Goal: Information Seeking & Learning: Learn about a topic

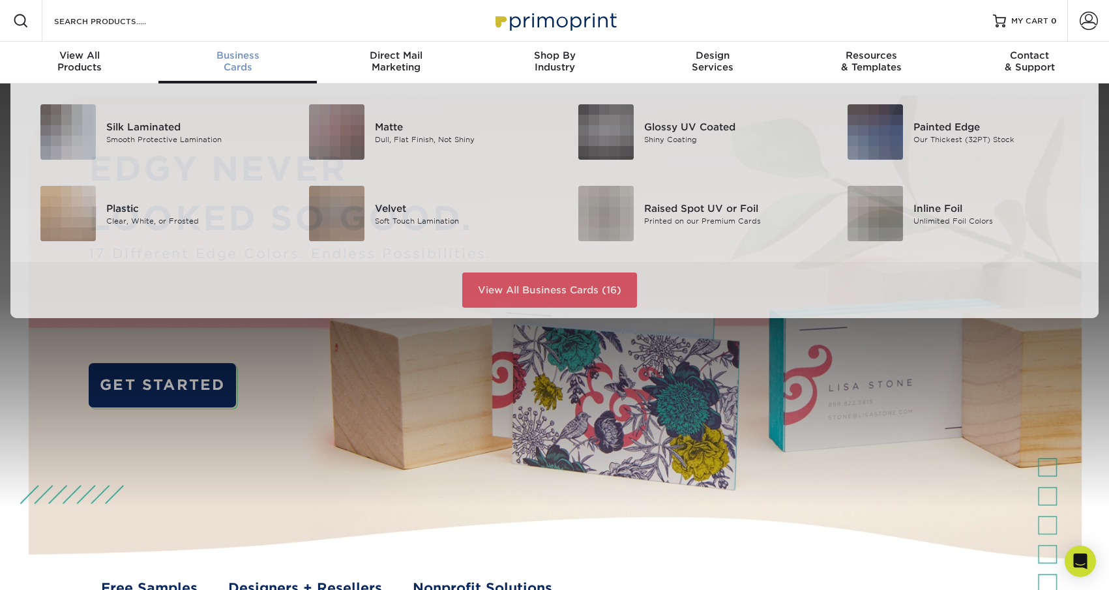
click at [243, 53] on span "Business" at bounding box center [237, 56] width 158 height 12
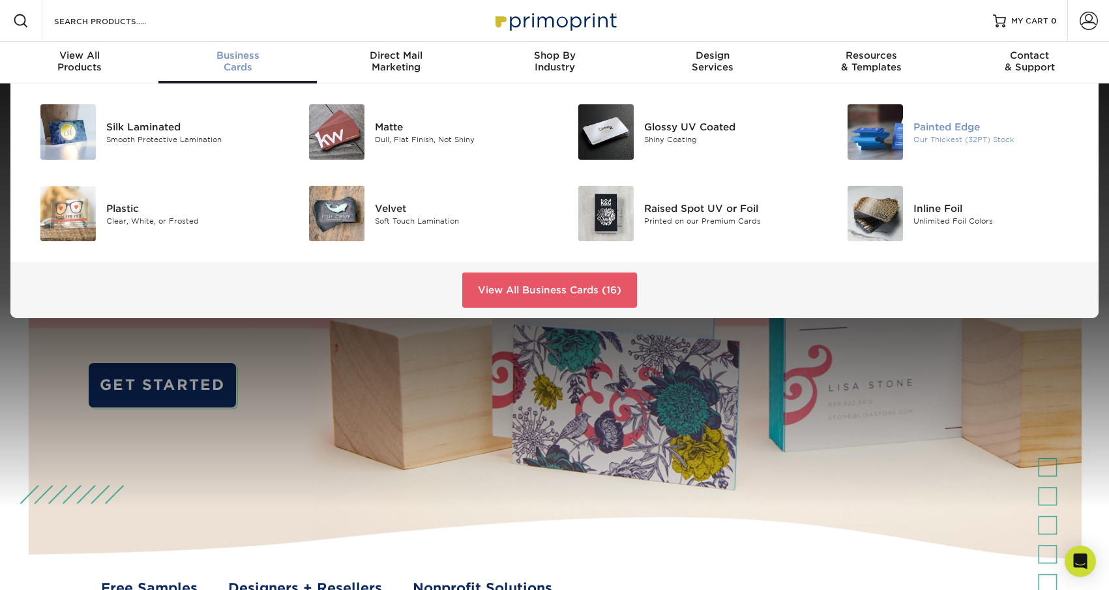
click at [891, 126] on img at bounding box center [874, 131] width 55 height 55
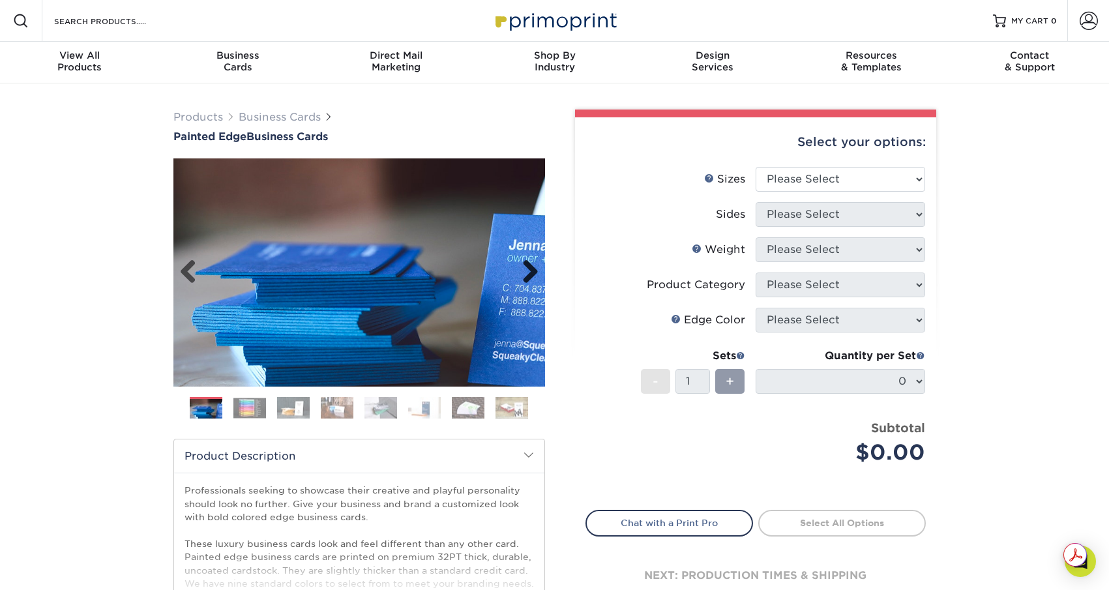
click at [533, 276] on link "Next" at bounding box center [525, 272] width 26 height 26
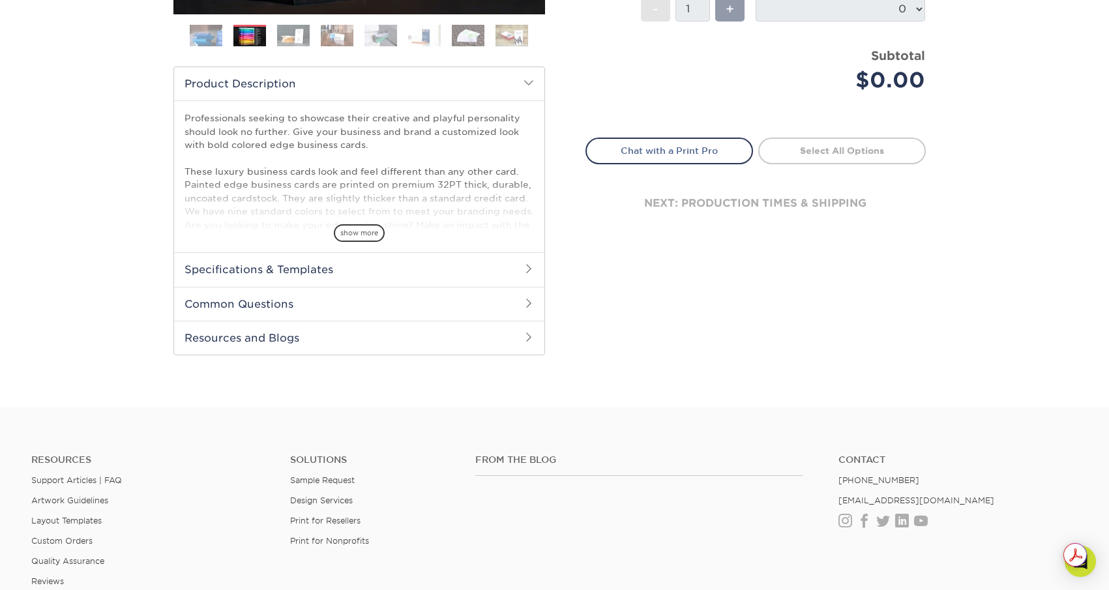
scroll to position [391, 0]
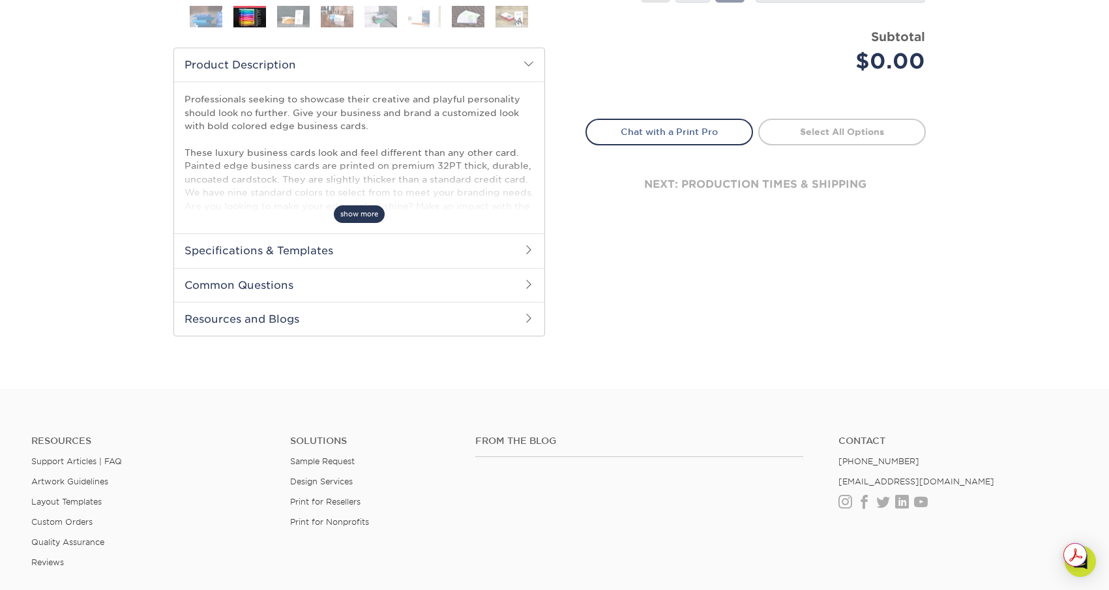
click at [364, 211] on span "show more" at bounding box center [359, 214] width 51 height 18
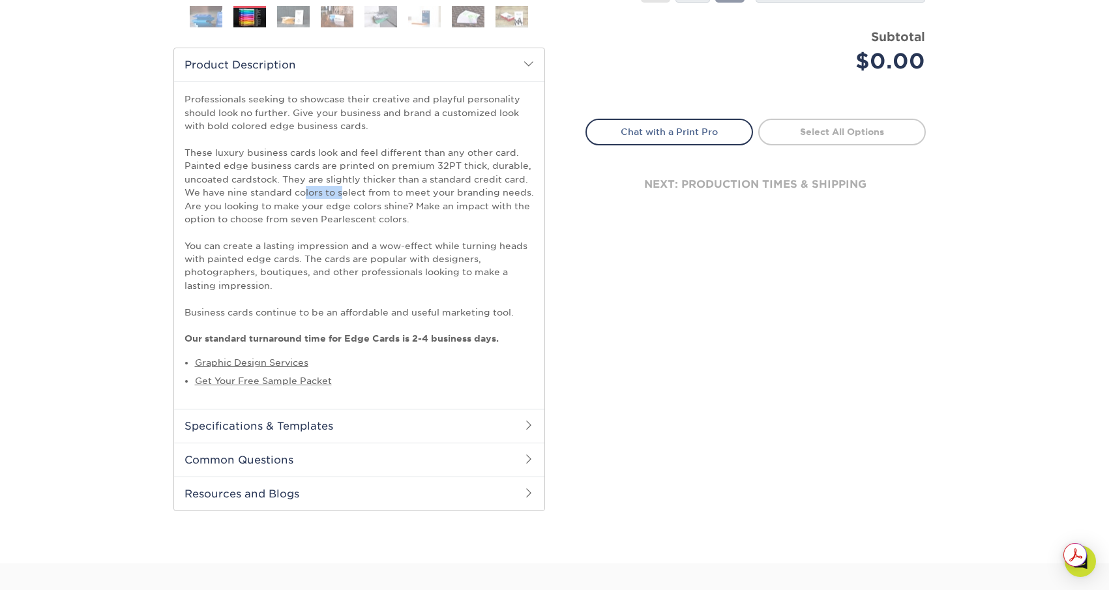
drag, startPoint x: 304, startPoint y: 191, endPoint x: 343, endPoint y: 196, distance: 39.4
click at [343, 196] on p "Professionals seeking to showcase their creative and playful personality should…" at bounding box center [358, 219] width 349 height 252
drag, startPoint x: 214, startPoint y: 207, endPoint x: 318, endPoint y: 207, distance: 103.6
click at [318, 207] on p "Professionals seeking to showcase their creative and playful personality should…" at bounding box center [358, 219] width 349 height 252
drag, startPoint x: 205, startPoint y: 248, endPoint x: 346, endPoint y: 242, distance: 140.9
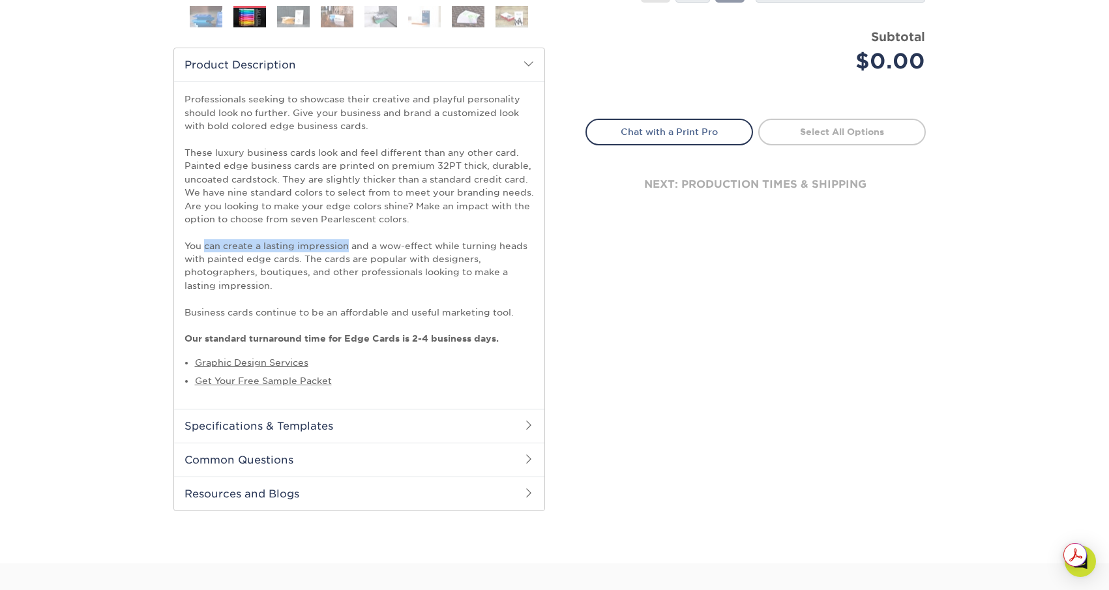
click at [346, 242] on p "Professionals seeking to showcase their creative and playful personality should…" at bounding box center [358, 219] width 349 height 252
click at [293, 427] on h2 "Specifications & Templates" at bounding box center [359, 426] width 370 height 34
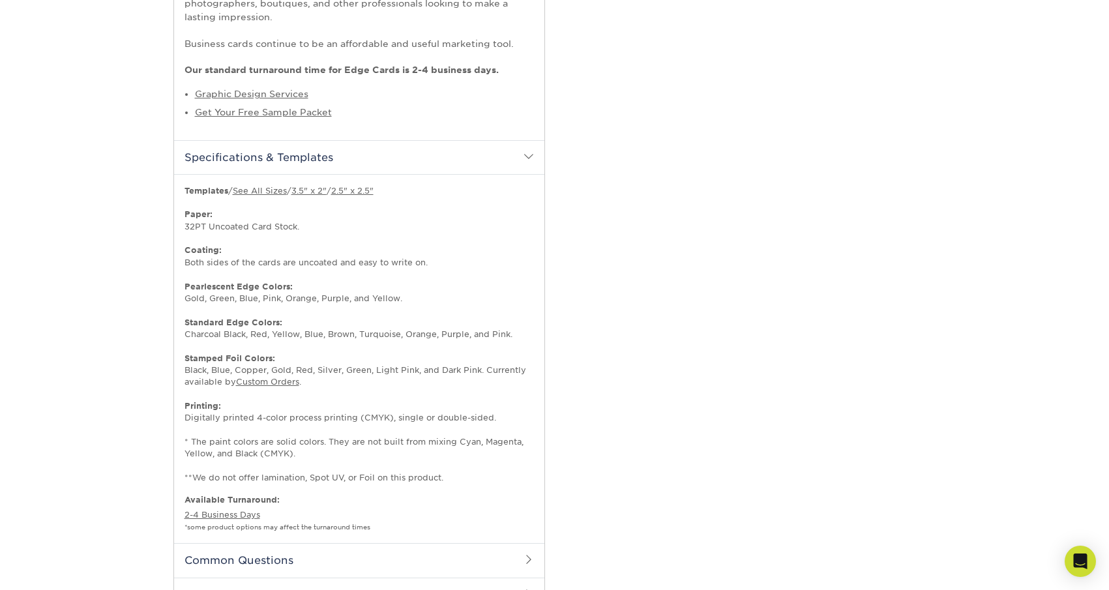
scroll to position [717, 0]
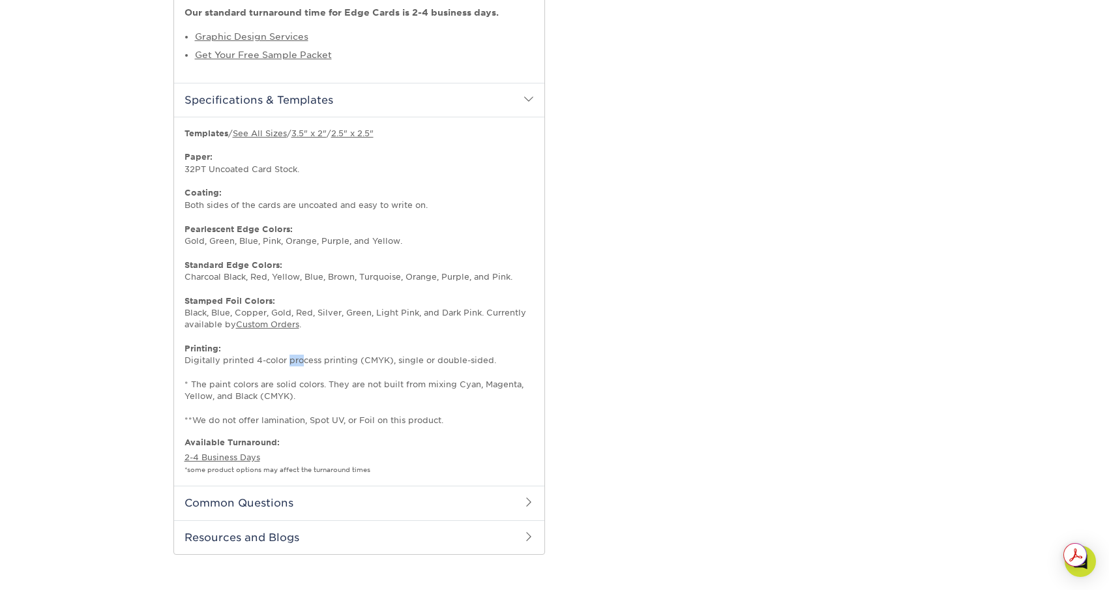
drag, startPoint x: 290, startPoint y: 358, endPoint x: 300, endPoint y: 359, distance: 10.4
click at [300, 359] on p "Templates / See All Sizes / 3.5" x 2" / 2.5" x 2.5" Paper: 32PT Uncoated Card S…" at bounding box center [358, 277] width 349 height 299
drag, startPoint x: 211, startPoint y: 384, endPoint x: 239, endPoint y: 385, distance: 28.7
click at [239, 385] on p "Templates / See All Sizes / 3.5" x 2" / 2.5" x 2.5" Paper: 32PT Uncoated Card S…" at bounding box center [358, 277] width 349 height 299
drag, startPoint x: 331, startPoint y: 384, endPoint x: 383, endPoint y: 385, distance: 52.2
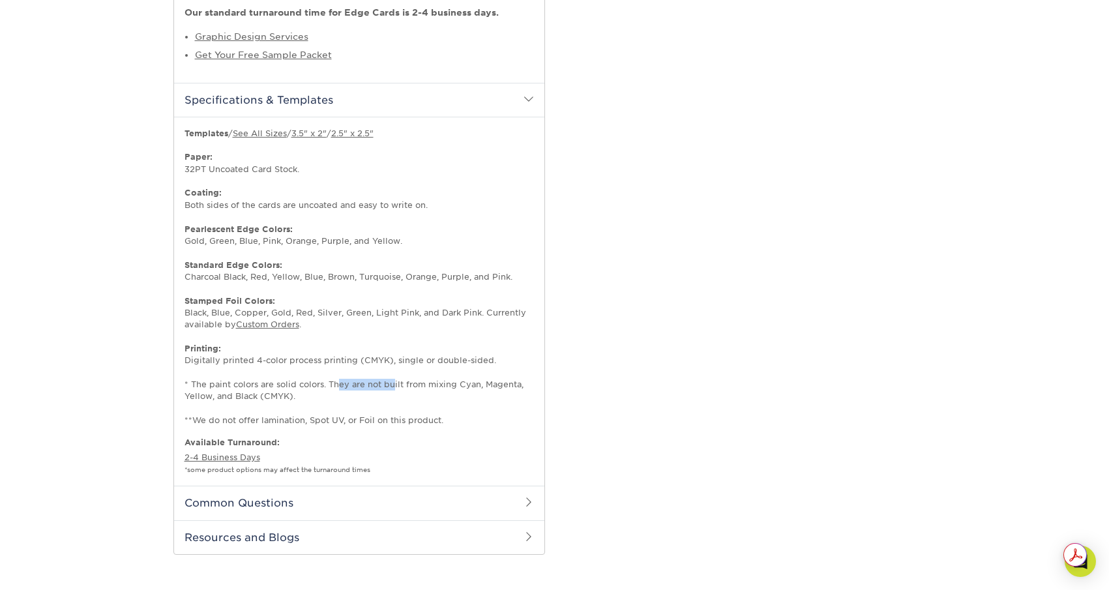
click at [383, 385] on p "Templates / See All Sizes / 3.5" x 2" / 2.5" x 2.5" Paper: 32PT Uncoated Card S…" at bounding box center [358, 277] width 349 height 299
drag, startPoint x: 442, startPoint y: 386, endPoint x: 427, endPoint y: 386, distance: 15.0
click at [427, 386] on p "Templates / See All Sizes / 3.5" x 2" / 2.5" x 2.5" Paper: 32PT Uncoated Card S…" at bounding box center [358, 277] width 349 height 299
drag, startPoint x: 220, startPoint y: 393, endPoint x: 227, endPoint y: 394, distance: 7.2
click at [227, 394] on p "Templates / See All Sizes / 3.5" x 2" / 2.5" x 2.5" Paper: 32PT Uncoated Card S…" at bounding box center [358, 277] width 349 height 299
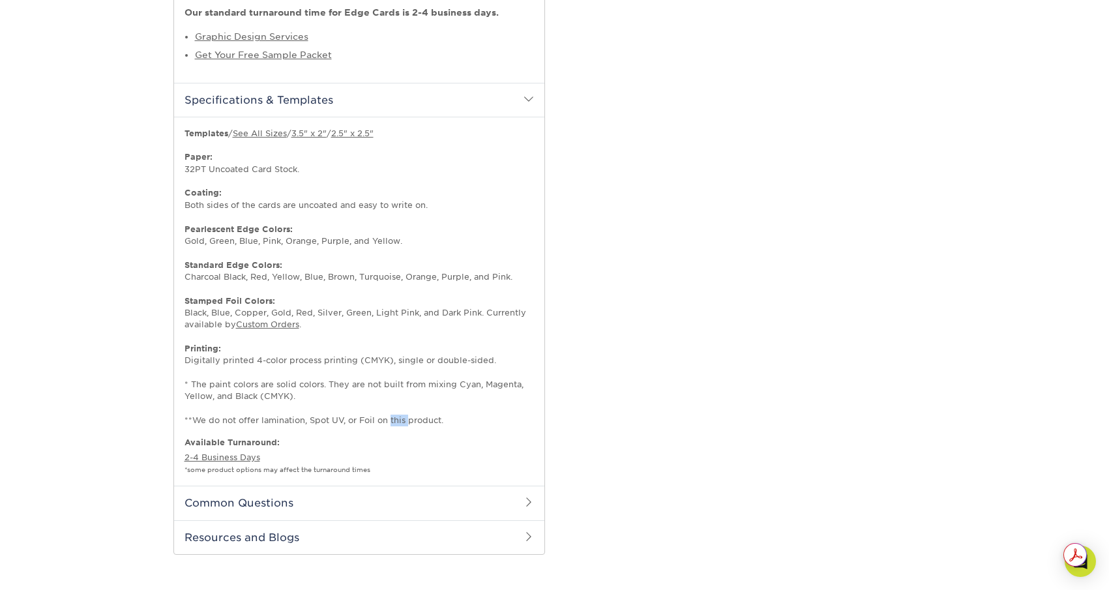
drag, startPoint x: 381, startPoint y: 421, endPoint x: 401, endPoint y: 416, distance: 20.9
click at [401, 416] on p "Templates / See All Sizes / 3.5" x 2" / 2.5" x 2.5" Paper: 32PT Uncoated Card S…" at bounding box center [358, 277] width 349 height 299
click at [463, 499] on h2 "Common Questions" at bounding box center [359, 503] width 370 height 34
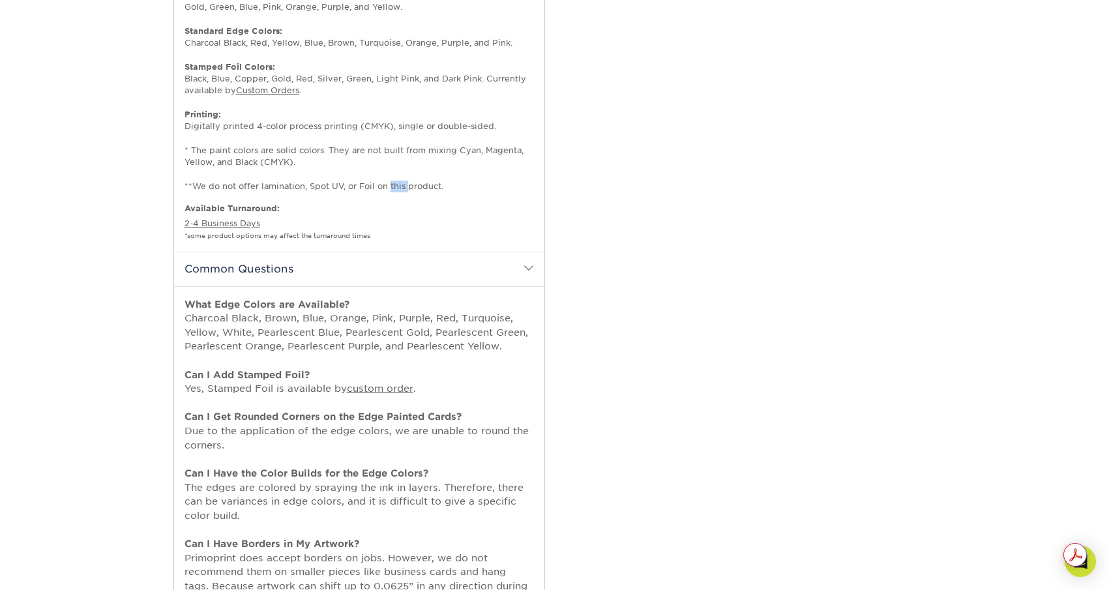
scroll to position [978, 0]
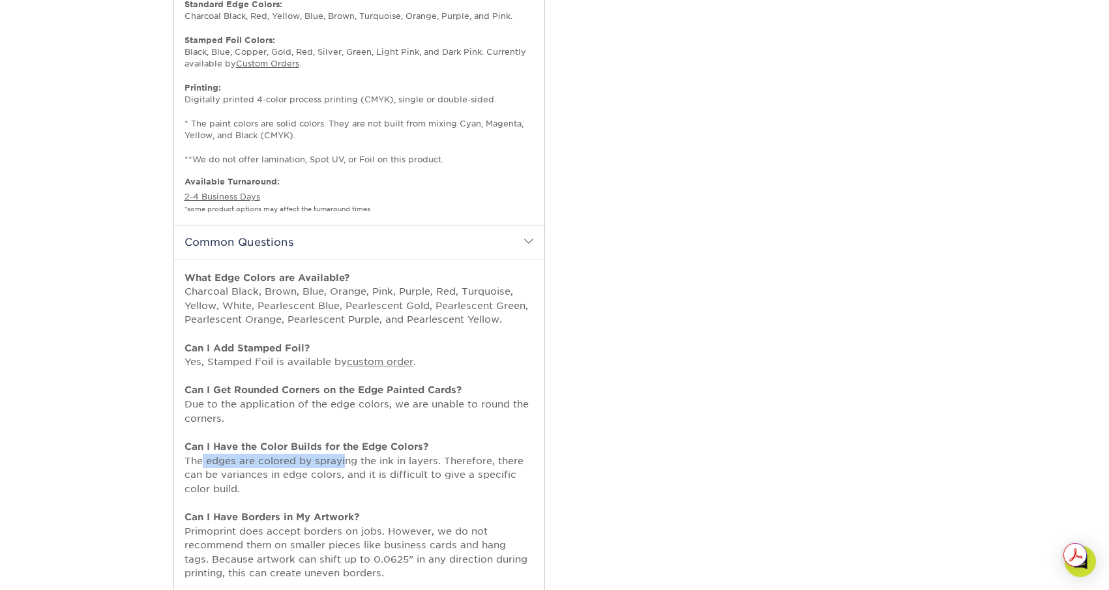
drag, startPoint x: 195, startPoint y: 462, endPoint x: 338, endPoint y: 456, distance: 142.9
click at [338, 456] on p "What Edge Colors are Available? Charcoal Black, Brown, Blue, Orange, Pink, Purp…" at bounding box center [358, 425] width 349 height 310
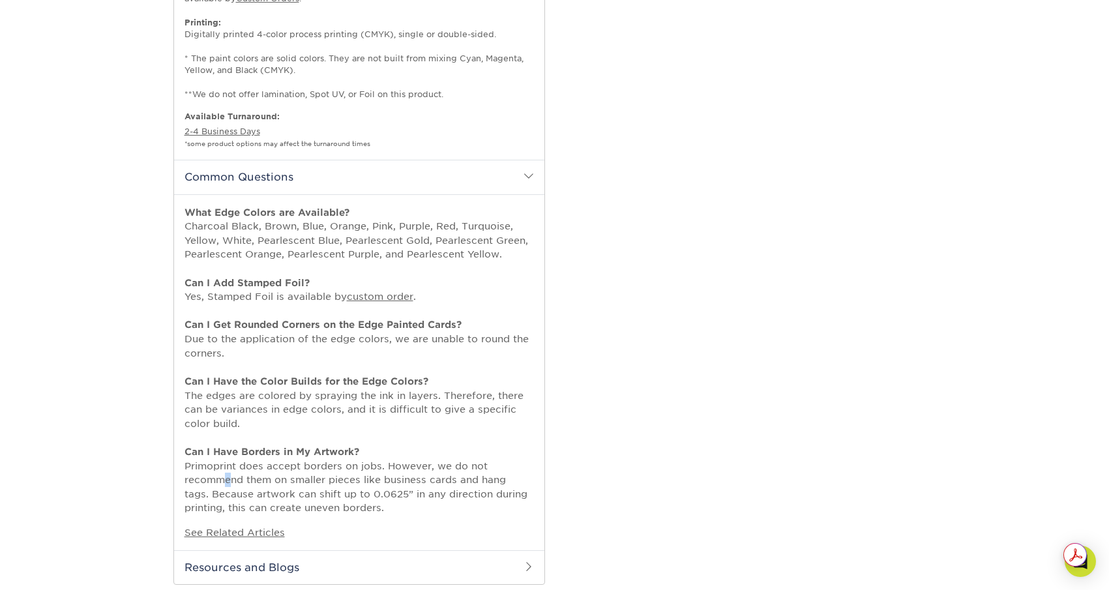
drag, startPoint x: 218, startPoint y: 477, endPoint x: 226, endPoint y: 477, distance: 7.2
click at [226, 477] on p "What Edge Colors are Available? Charcoal Black, Brown, Blue, Orange, Pink, Purp…" at bounding box center [358, 360] width 349 height 310
drag, startPoint x: 236, startPoint y: 493, endPoint x: 267, endPoint y: 493, distance: 31.3
click at [267, 493] on p "What Edge Colors are Available? Charcoal Black, Brown, Blue, Orange, Pink, Purp…" at bounding box center [358, 360] width 349 height 310
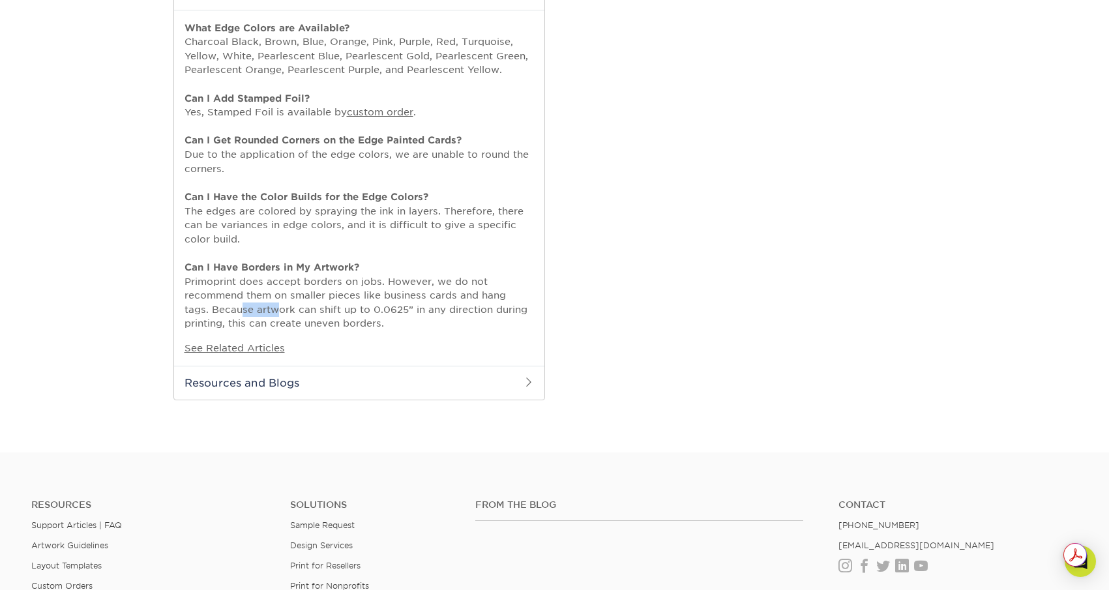
scroll to position [1238, 0]
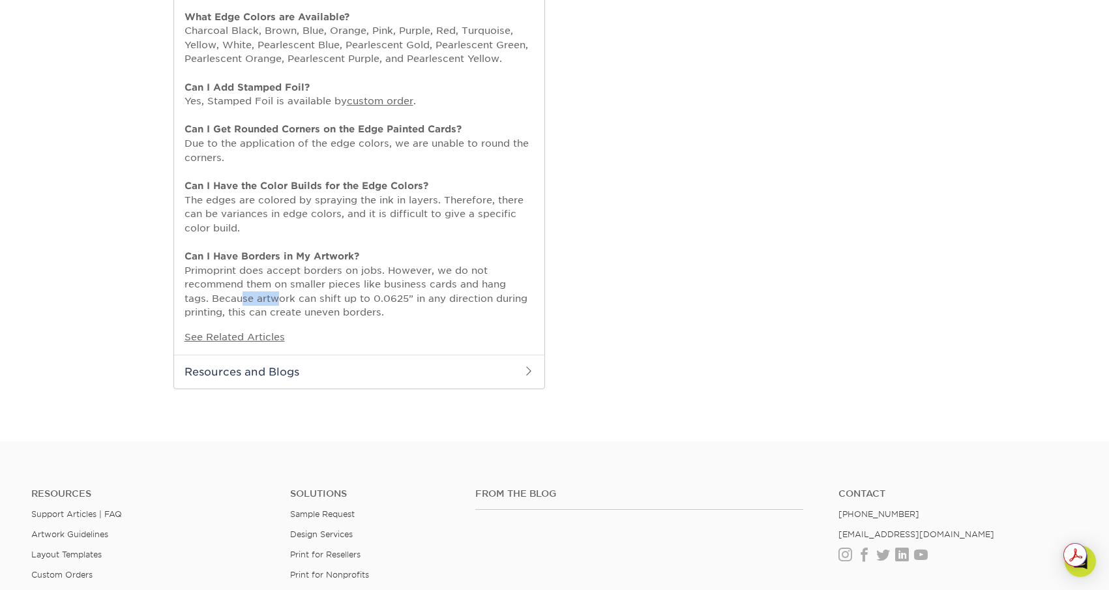
click at [433, 377] on h2 "Resources and Blogs" at bounding box center [359, 372] width 370 height 34
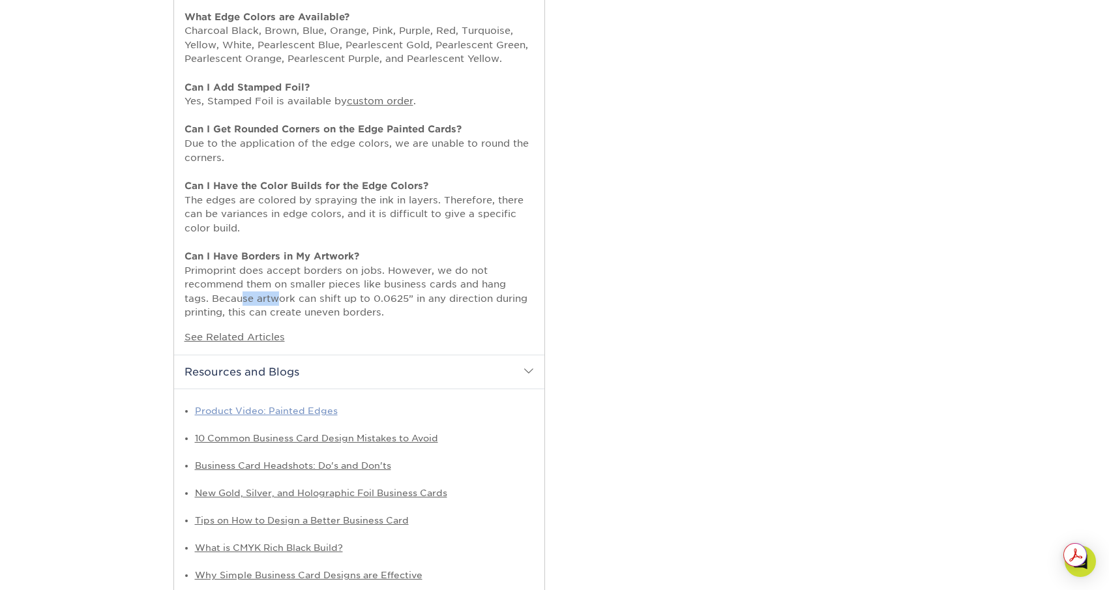
click at [281, 407] on link "Product Video: Painted Edges" at bounding box center [266, 410] width 143 height 10
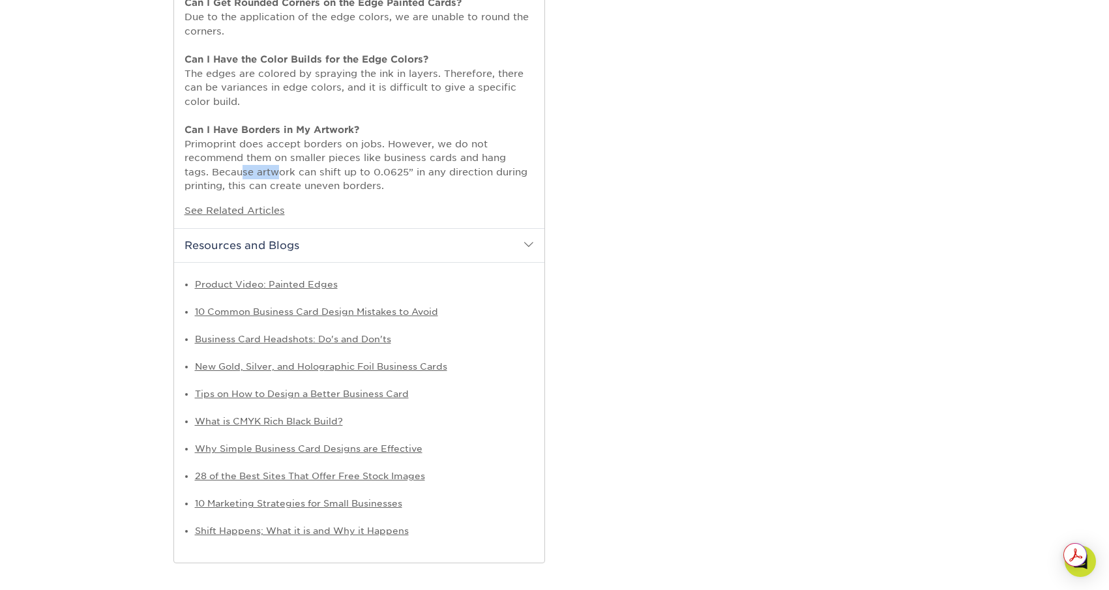
scroll to position [1369, 0]
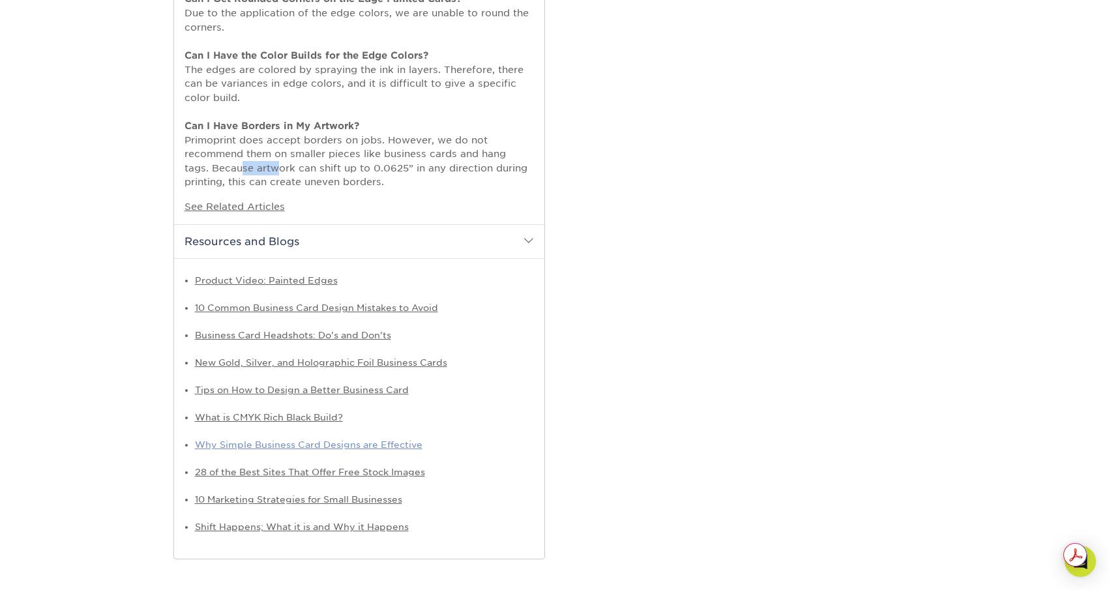
click at [328, 445] on link "Why Simple Business Card Designs are Effective" at bounding box center [308, 444] width 227 height 10
